Goal: Obtain resource: Obtain resource

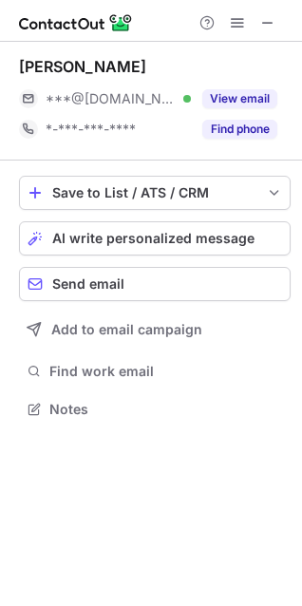
scroll to position [395, 302]
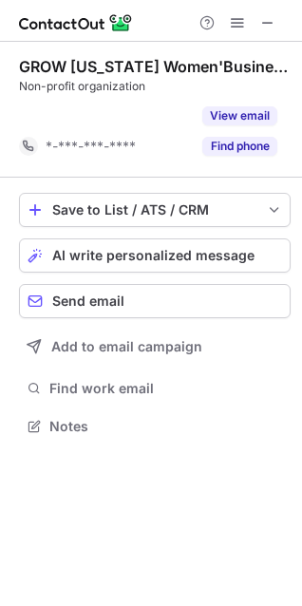
scroll to position [382, 302]
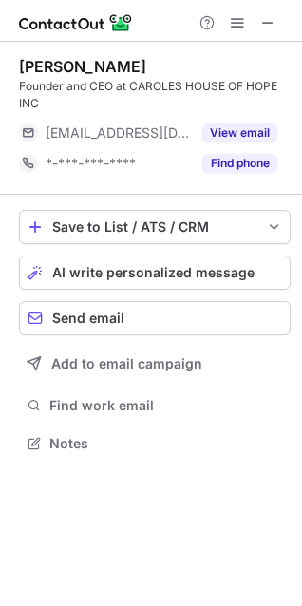
scroll to position [429, 302]
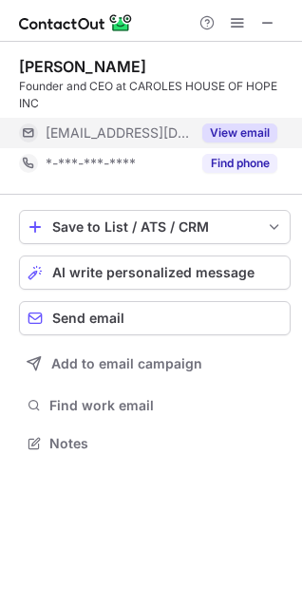
click at [238, 126] on button "View email" at bounding box center [239, 133] width 75 height 19
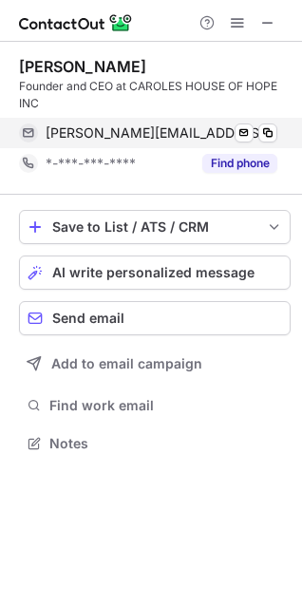
click at [183, 141] on span "carole@caroleshouseofhope.org" at bounding box center [162, 132] width 232 height 17
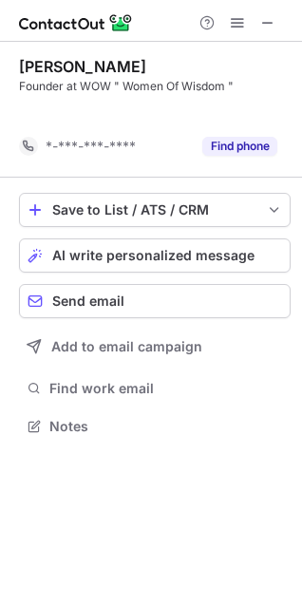
scroll to position [382, 302]
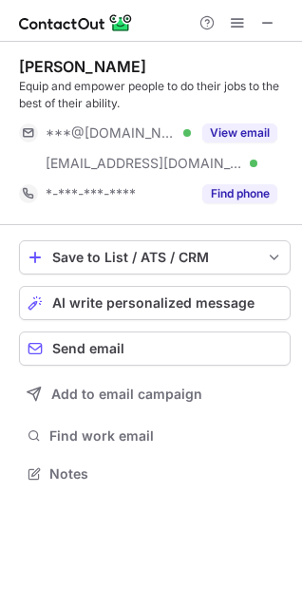
scroll to position [460, 302]
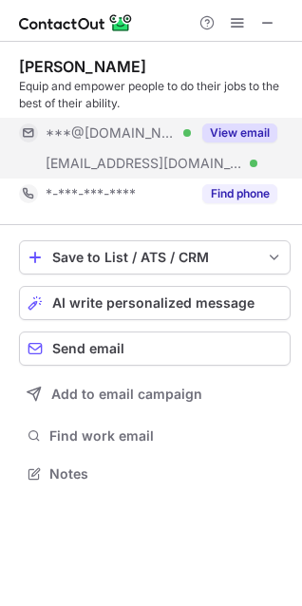
click at [223, 134] on button "View email" at bounding box center [239, 133] width 75 height 19
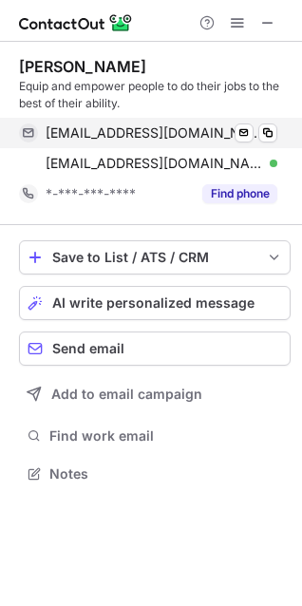
click at [164, 136] on span "kristinmarlenefox@gmail.com" at bounding box center [155, 132] width 218 height 17
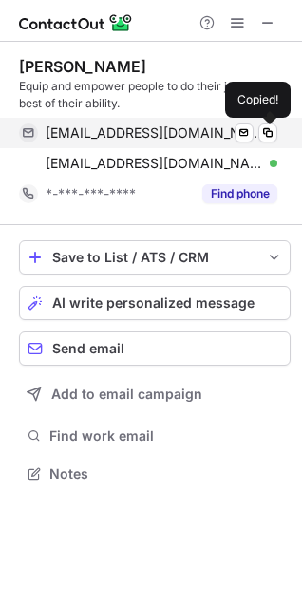
click at [164, 136] on span "kristinmarlenefox@gmail.com" at bounding box center [155, 132] width 218 height 17
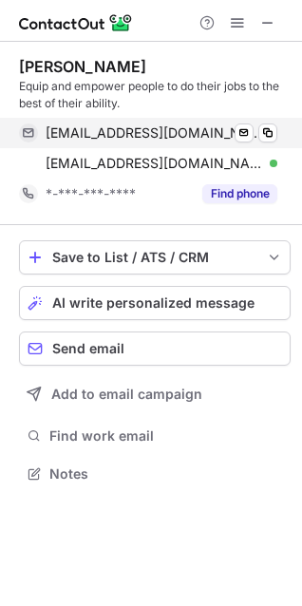
click at [157, 136] on span "kristinmarlenefox@gmail.com" at bounding box center [155, 132] width 218 height 17
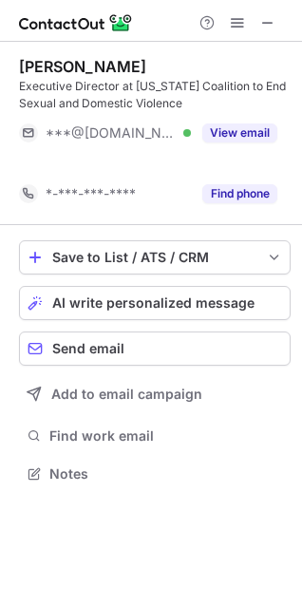
scroll to position [429, 302]
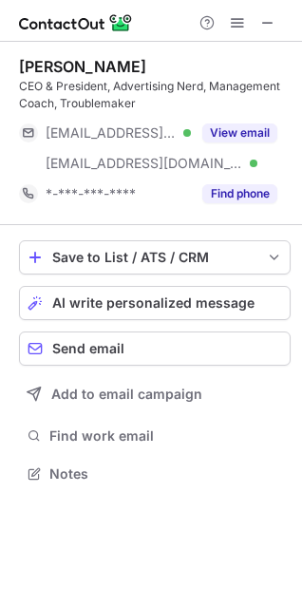
scroll to position [460, 302]
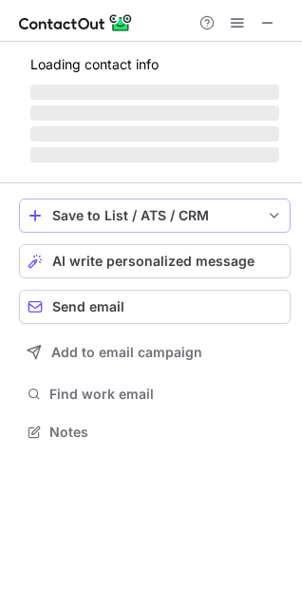
scroll to position [460, 302]
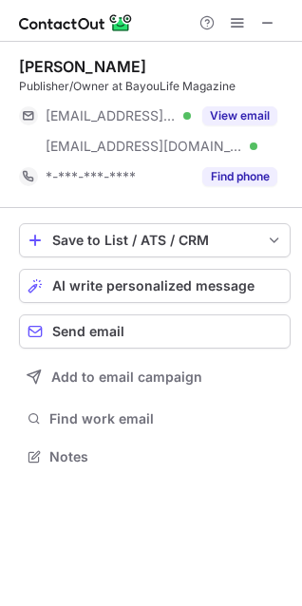
scroll to position [443, 302]
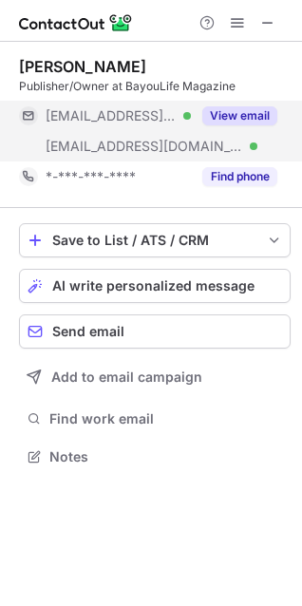
click at [221, 119] on button "View email" at bounding box center [239, 115] width 75 height 19
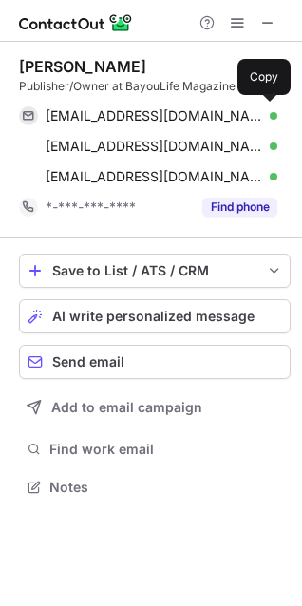
scroll to position [473, 302]
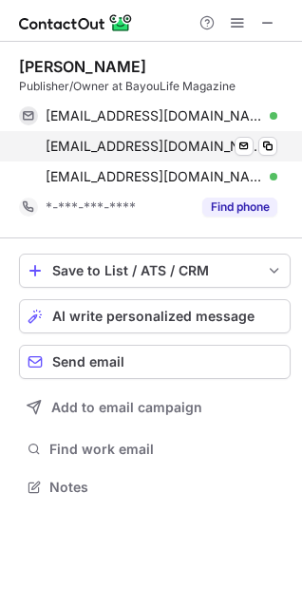
click at [190, 144] on span "cassie@bayoulifemag.com" at bounding box center [155, 146] width 218 height 17
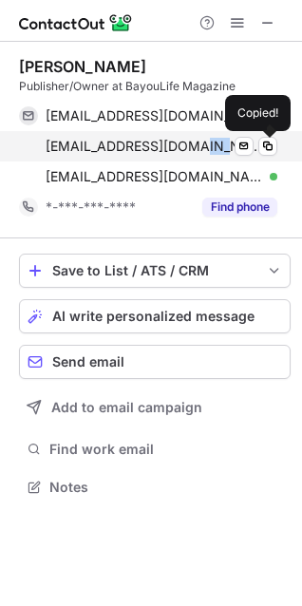
click at [190, 144] on span "cassie@bayoulifemag.com" at bounding box center [155, 146] width 218 height 17
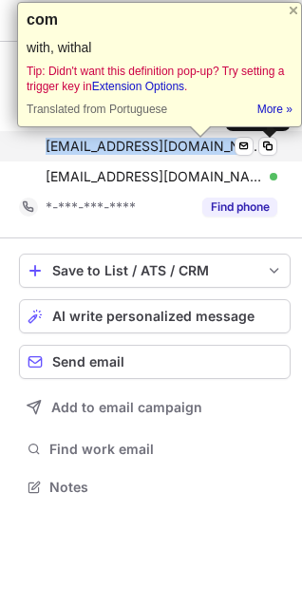
click at [190, 144] on span "cassie@bayoulifemag.com" at bounding box center [155, 146] width 218 height 17
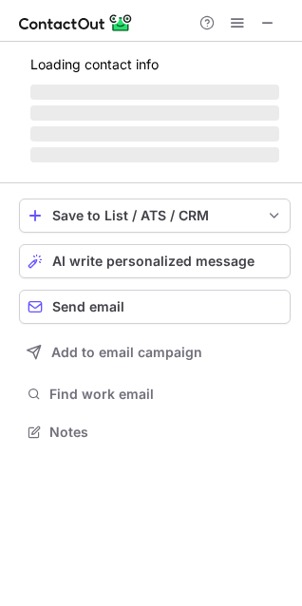
scroll to position [460, 302]
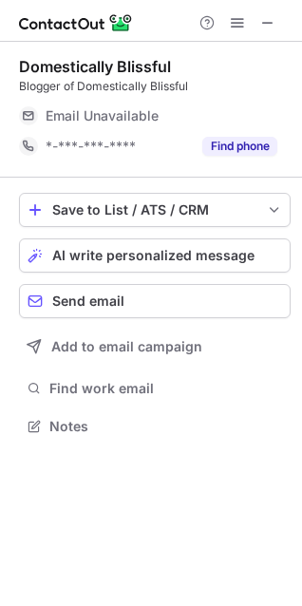
scroll to position [9, 9]
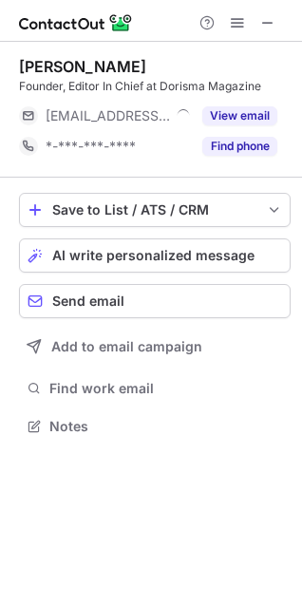
scroll to position [9, 9]
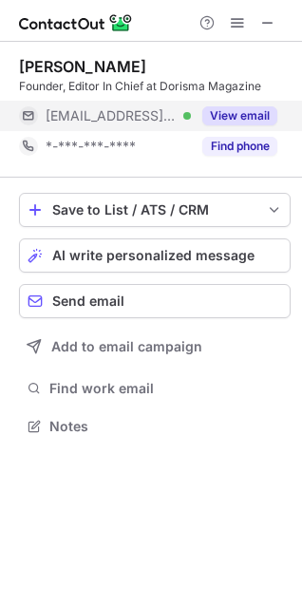
click at [235, 121] on button "View email" at bounding box center [239, 115] width 75 height 19
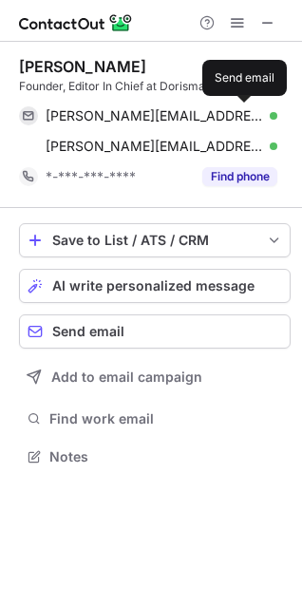
scroll to position [443, 302]
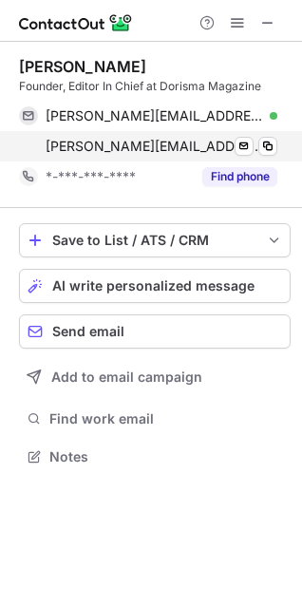
click at [135, 148] on span "kesha@dorismamagazine.com" at bounding box center [155, 146] width 218 height 17
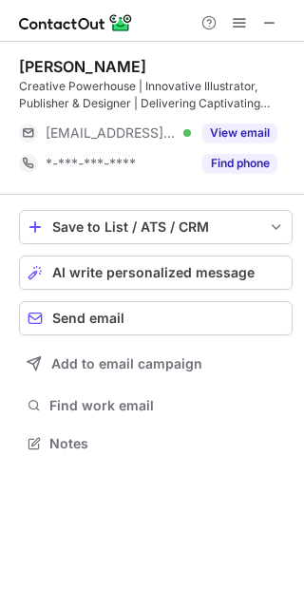
scroll to position [429, 304]
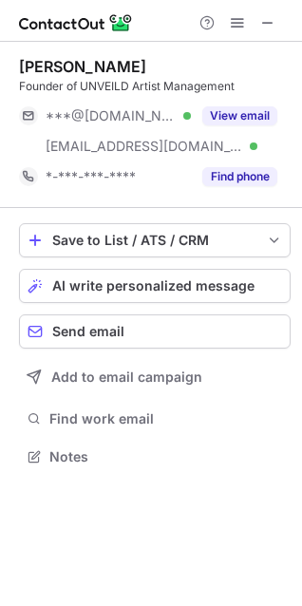
scroll to position [443, 302]
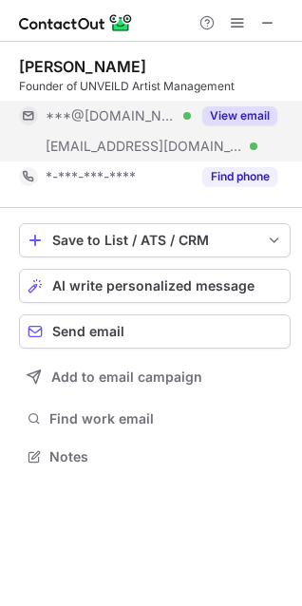
click at [227, 113] on button "View email" at bounding box center [239, 115] width 75 height 19
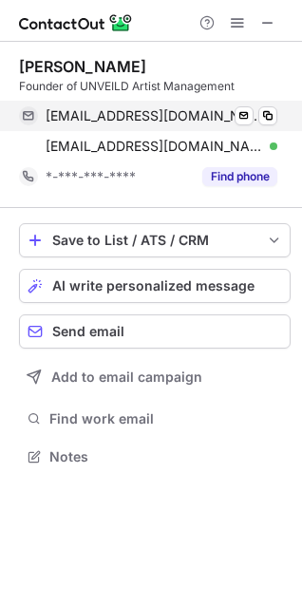
click at [181, 114] on span "shrutisadana@gmail.com" at bounding box center [155, 115] width 218 height 17
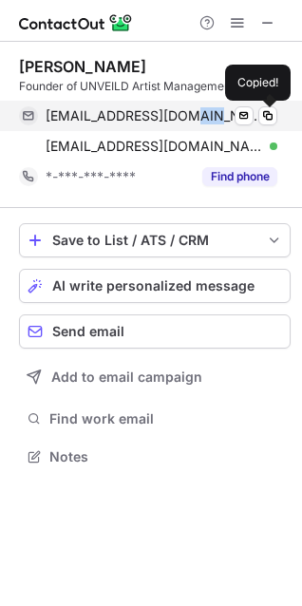
click at [181, 114] on span "shrutisadana@gmail.com" at bounding box center [155, 115] width 218 height 17
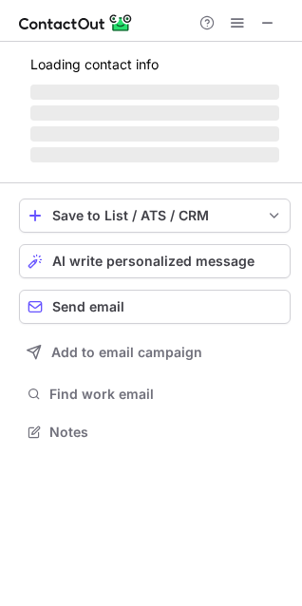
scroll to position [429, 302]
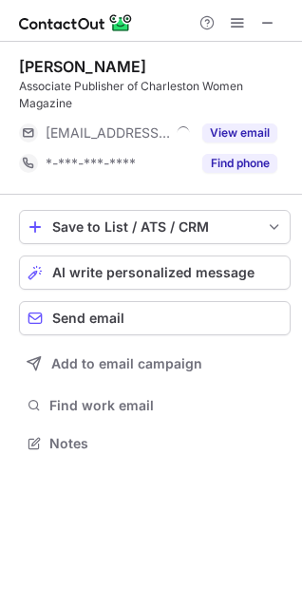
scroll to position [429, 302]
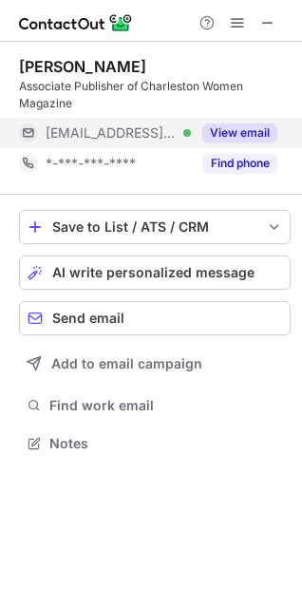
click at [213, 129] on button "View email" at bounding box center [239, 133] width 75 height 19
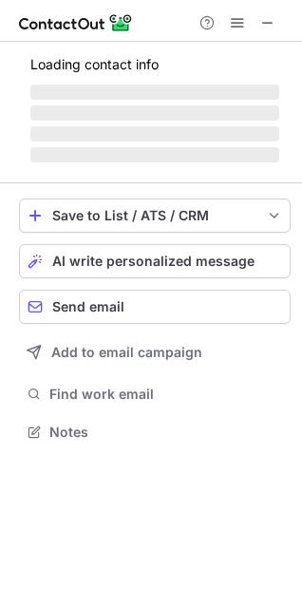
scroll to position [9, 9]
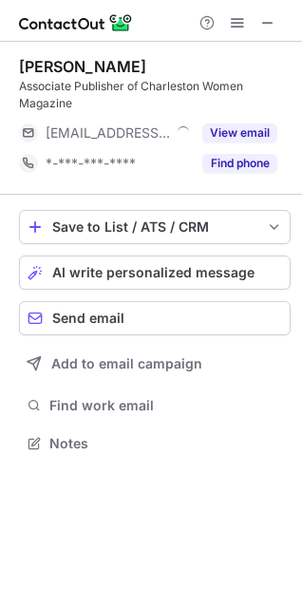
scroll to position [429, 302]
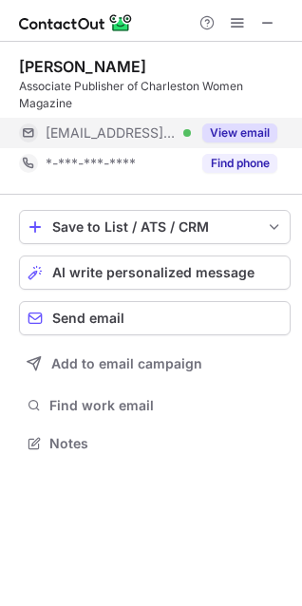
click at [231, 127] on button "View email" at bounding box center [239, 133] width 75 height 19
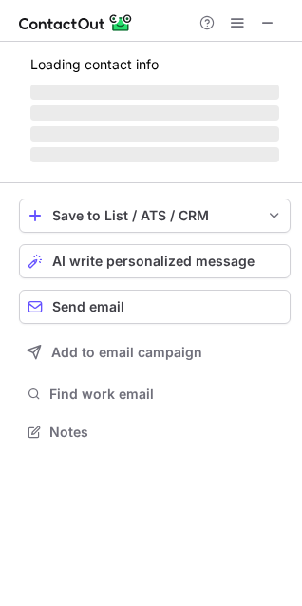
scroll to position [418, 302]
